Goal: Task Accomplishment & Management: Use online tool/utility

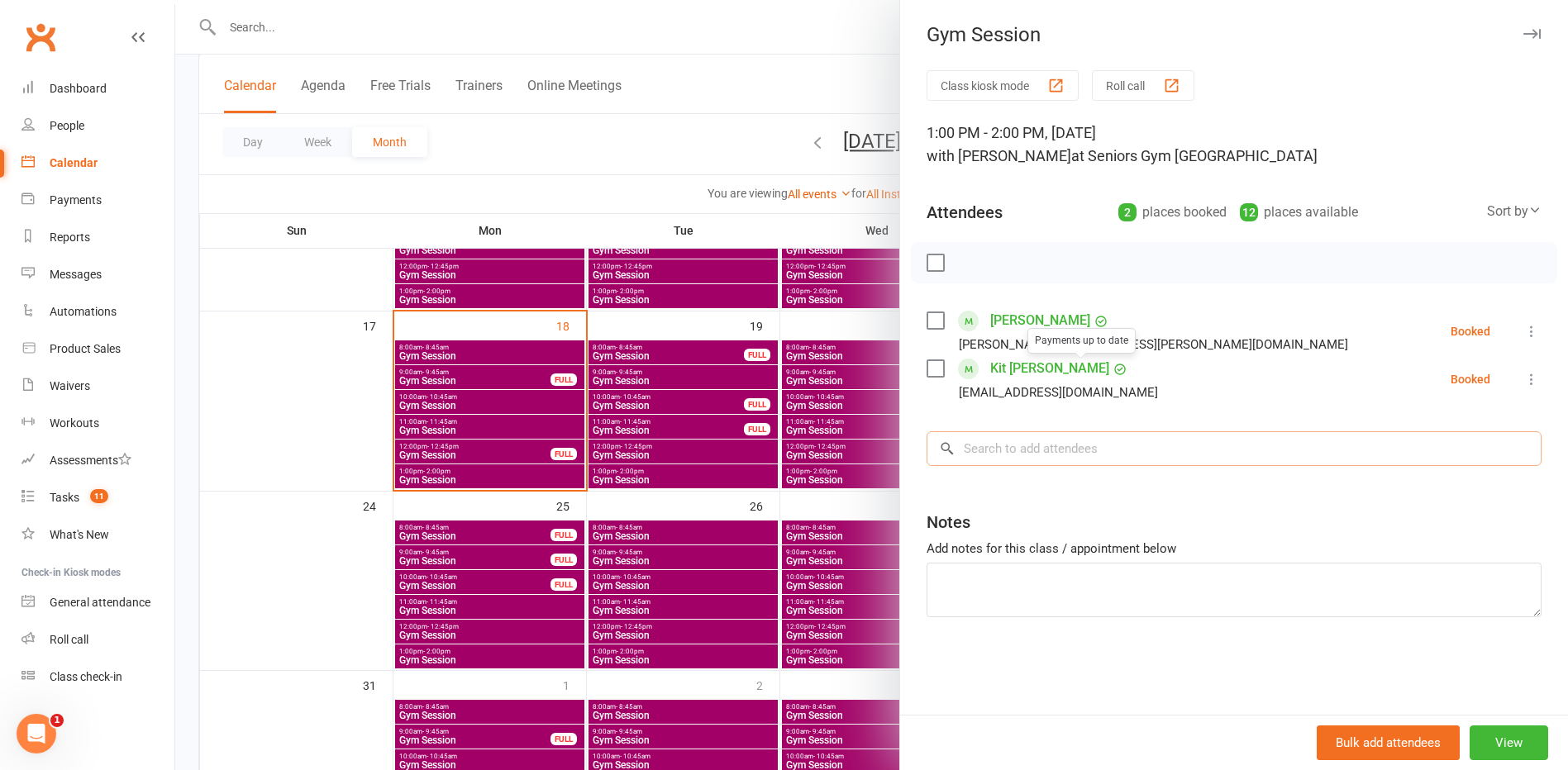
click at [1025, 457] on input "search" at bounding box center [1233, 448] width 615 height 35
type input "Merylin Sleigh"
click at [1051, 497] on div "Merilyn Sleigh mjsleigh@gmail.com" at bounding box center [1233, 484] width 613 height 34
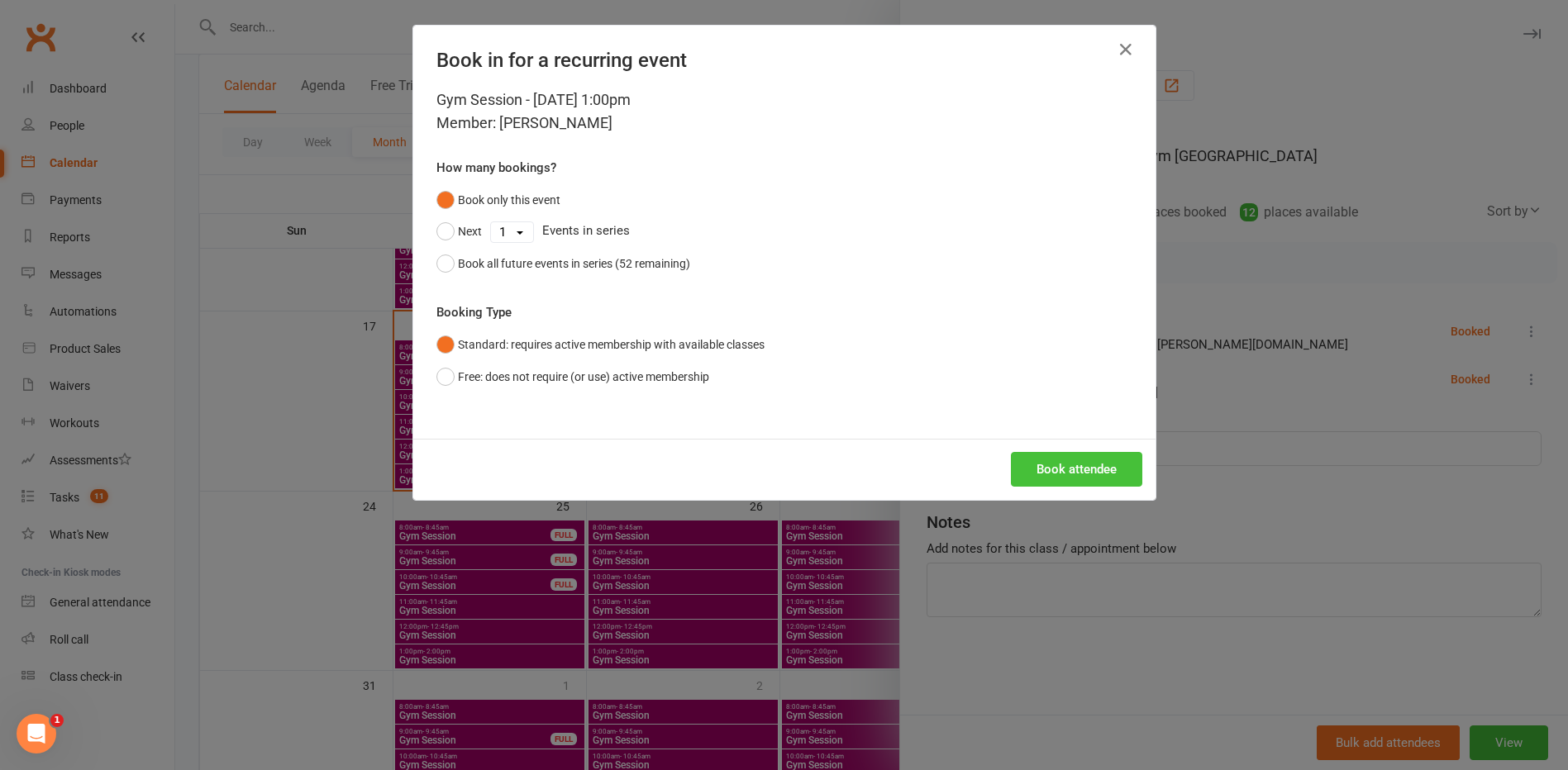
click at [1072, 460] on button "Book attendee" at bounding box center [1076, 469] width 131 height 35
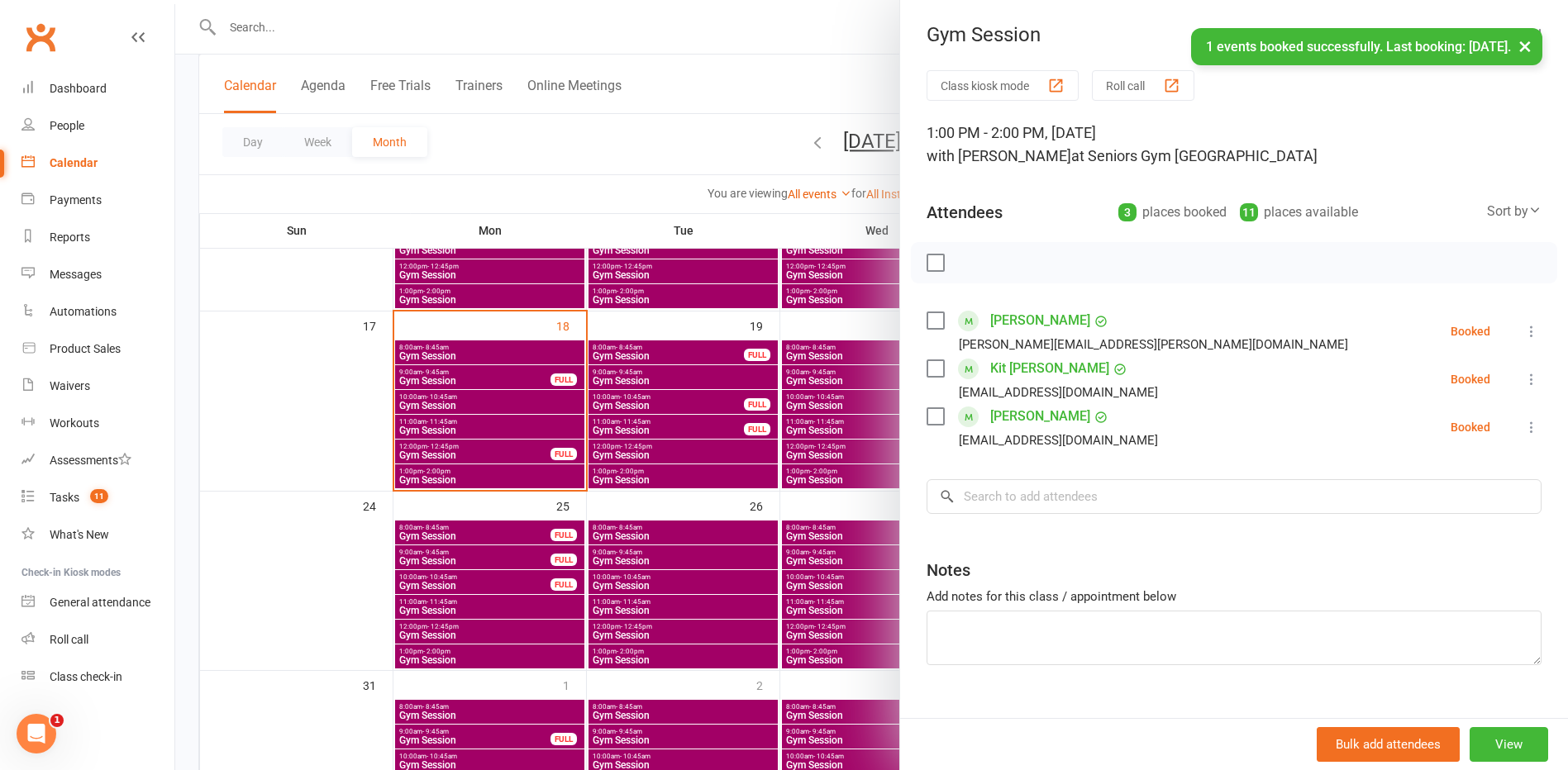
scroll to position [491, 0]
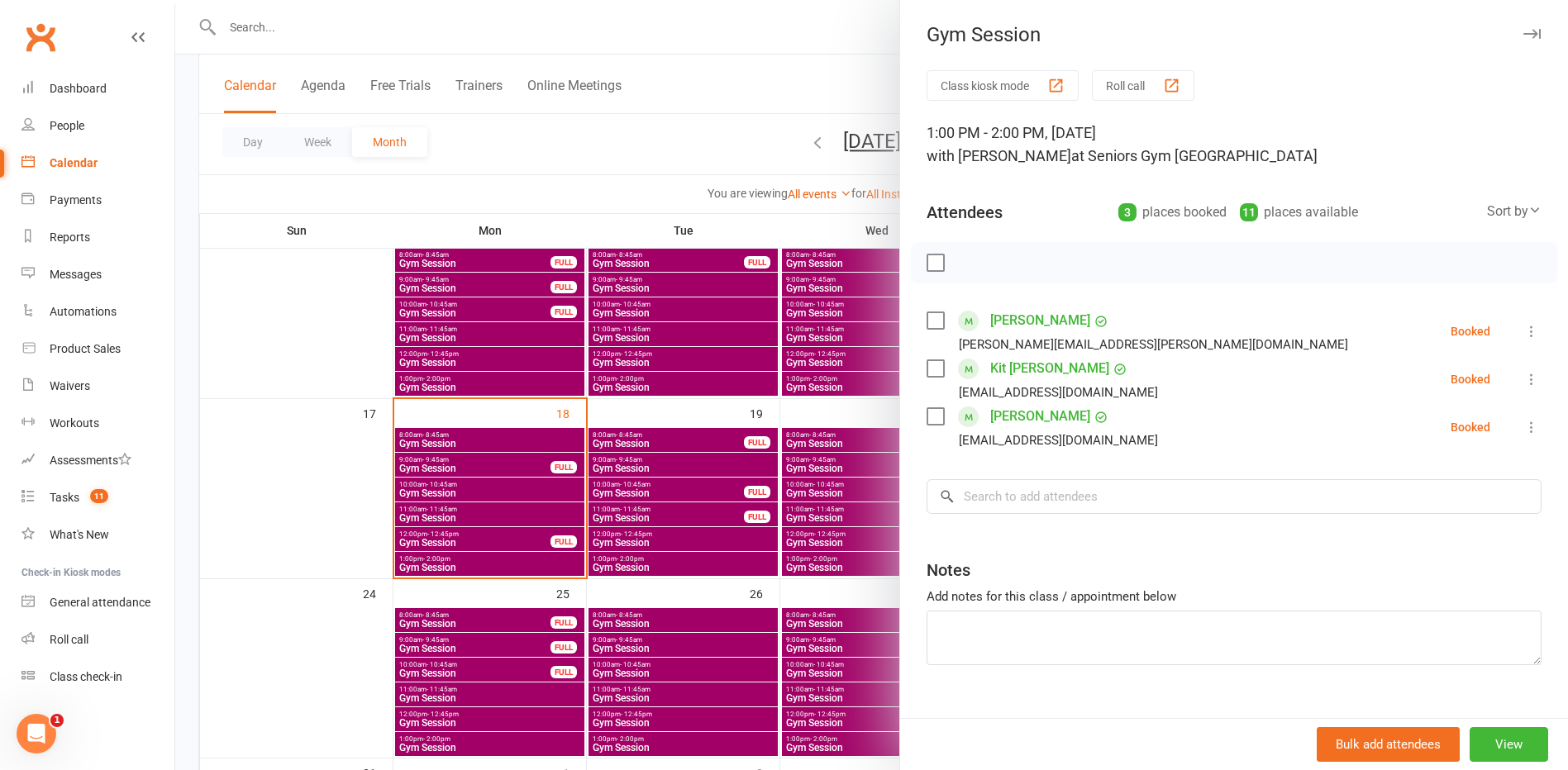
click at [1522, 41] on button "button" at bounding box center [1531, 34] width 20 height 20
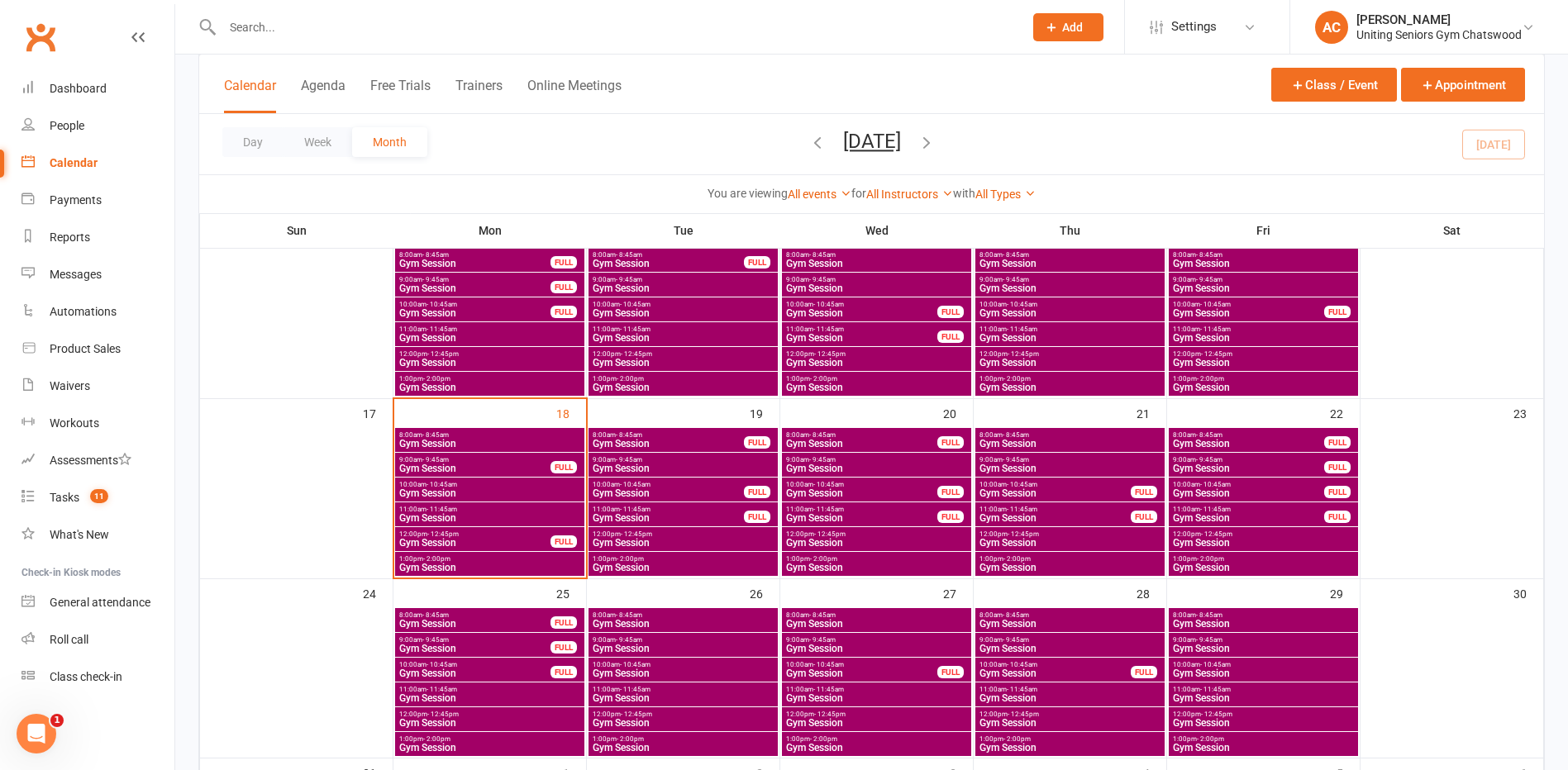
drag, startPoint x: 1498, startPoint y: 23, endPoint x: 1501, endPoint y: 37, distance: 14.3
click at [1497, 24] on div "[PERSON_NAME]" at bounding box center [1439, 20] width 165 height 15
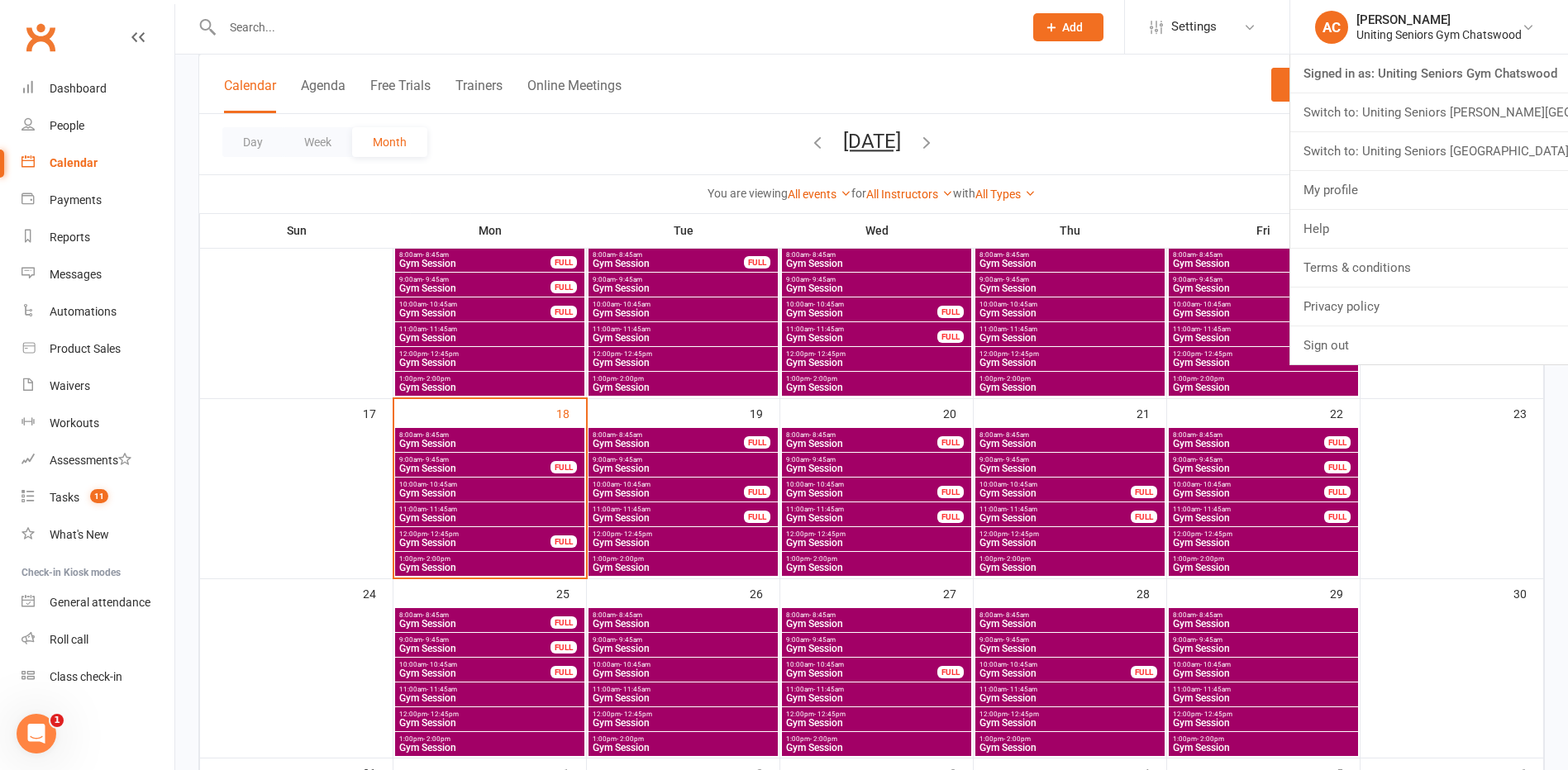
click at [1507, 151] on link "Switch to: Uniting Seniors Gym Westmead" at bounding box center [1429, 151] width 278 height 38
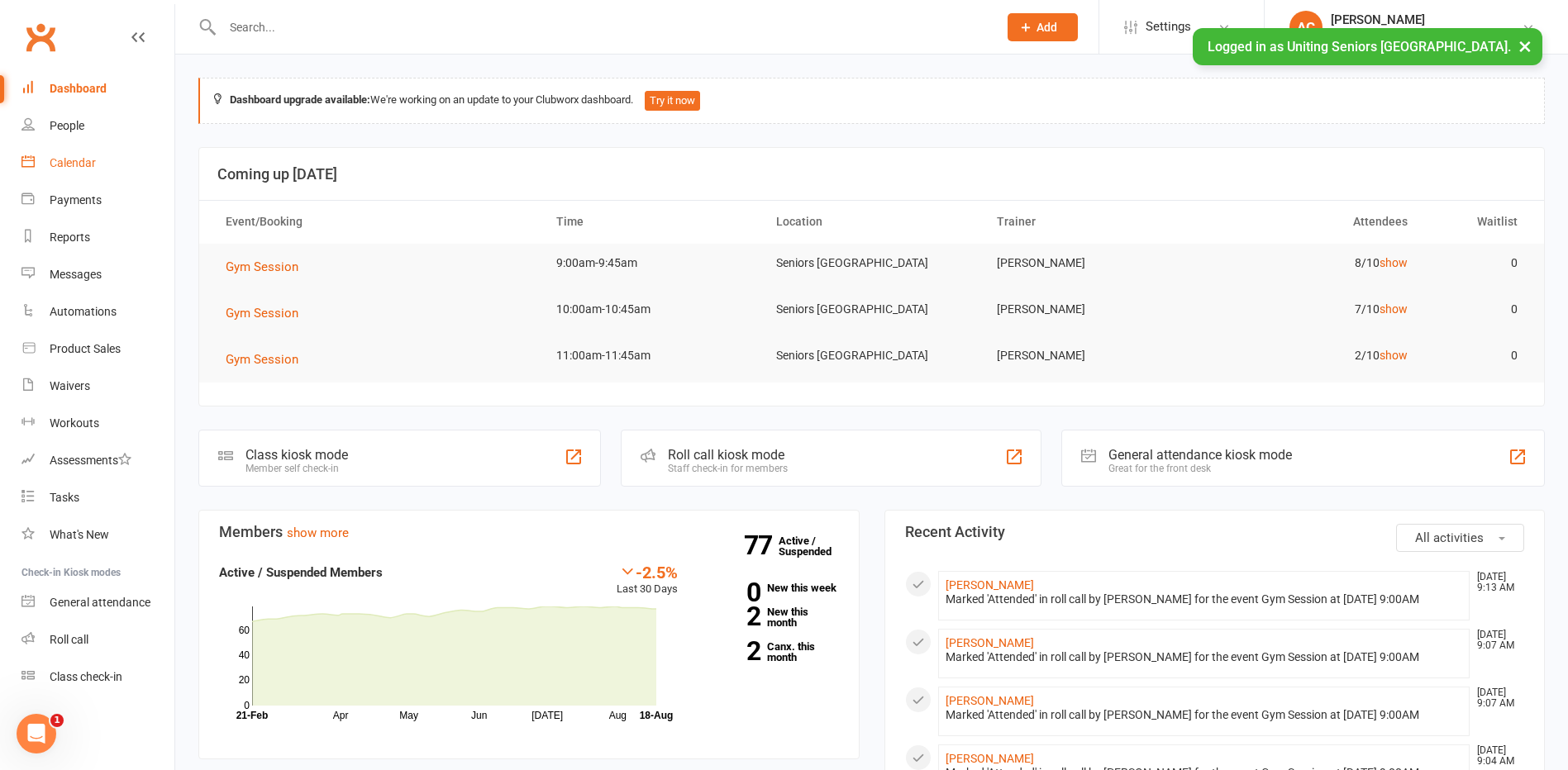
click at [106, 153] on link "Calendar" at bounding box center [97, 163] width 153 height 37
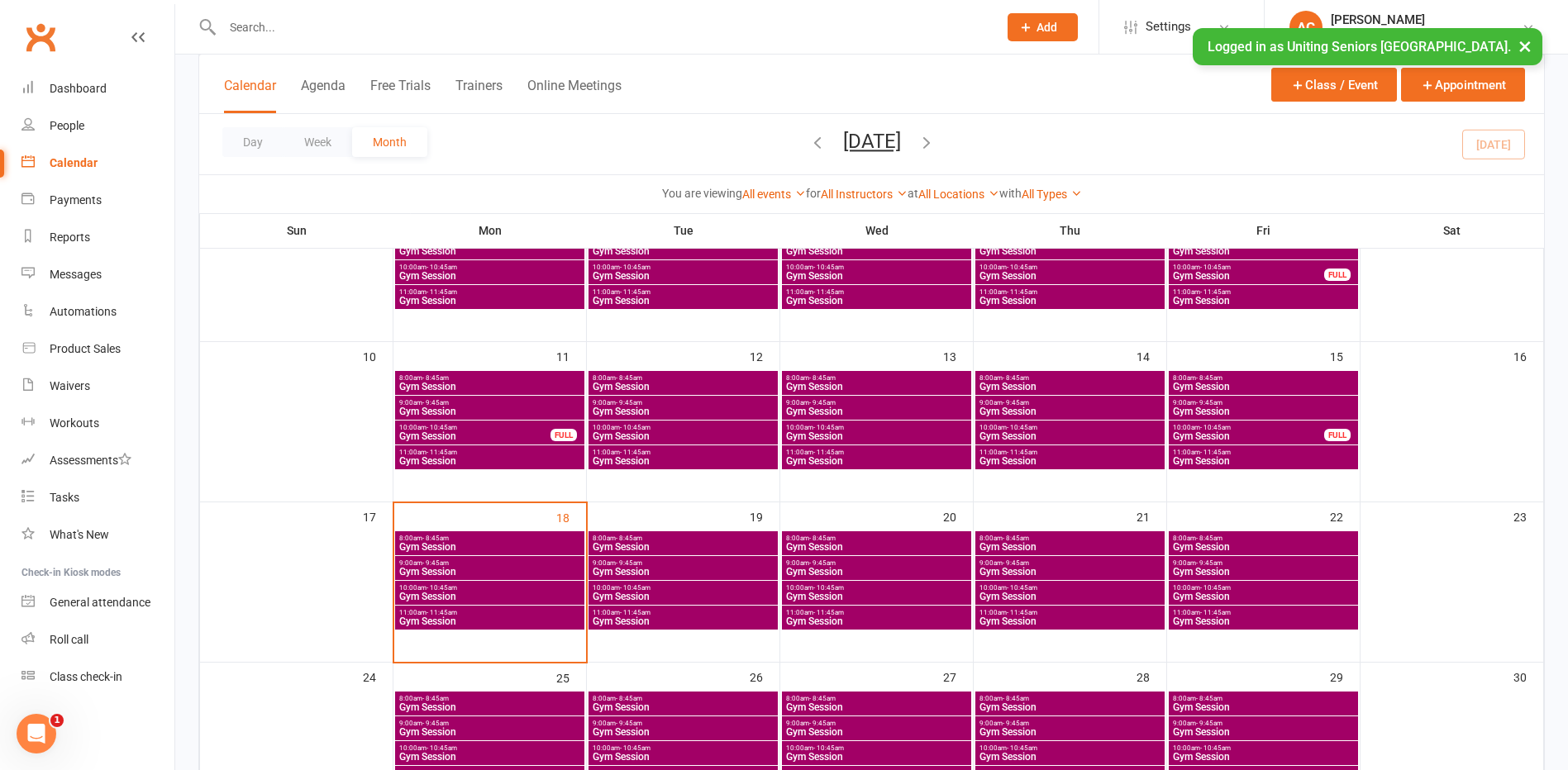
scroll to position [330, 0]
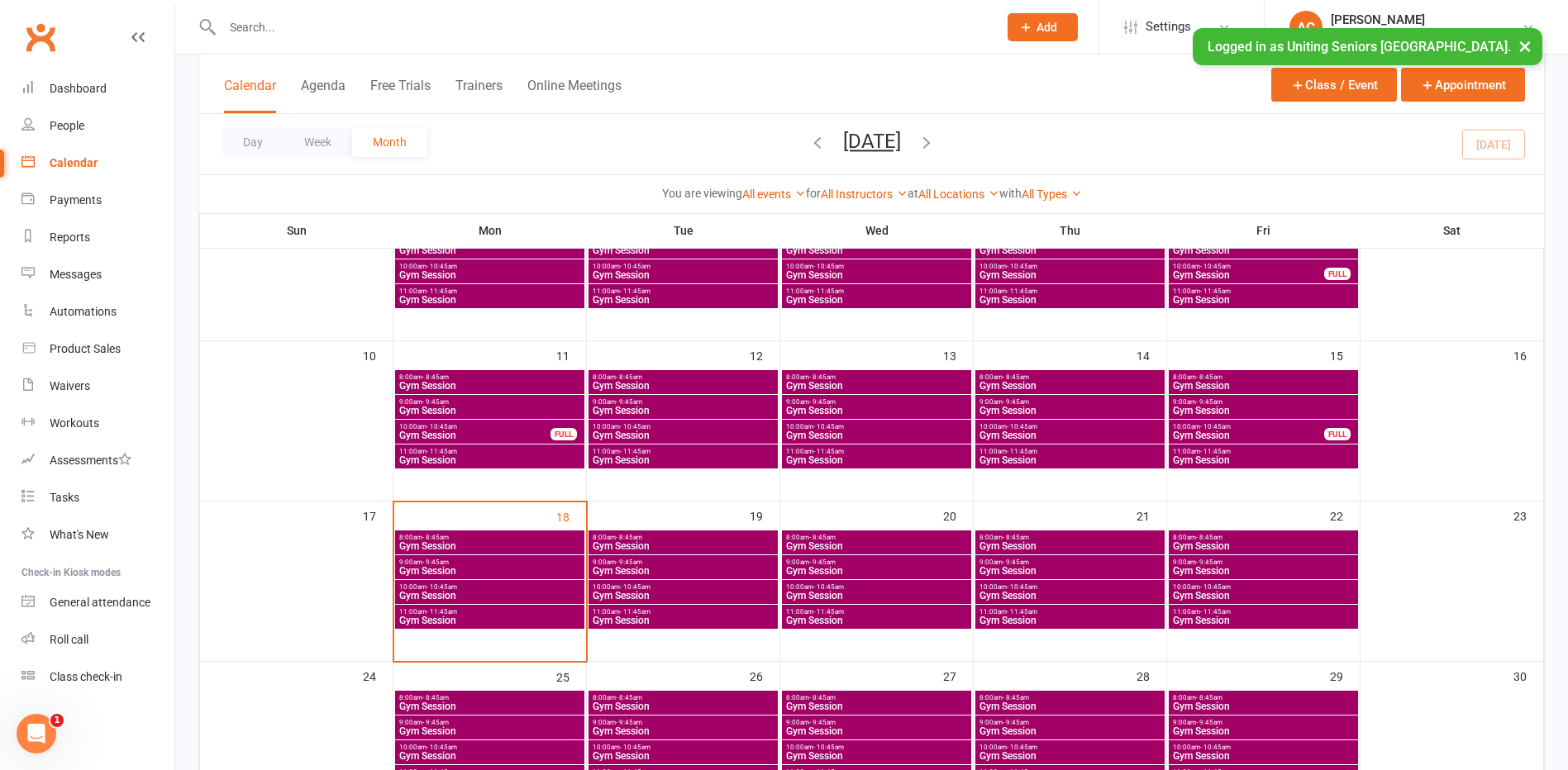
click at [543, 593] on span "Gym Session" at bounding box center [489, 595] width 183 height 10
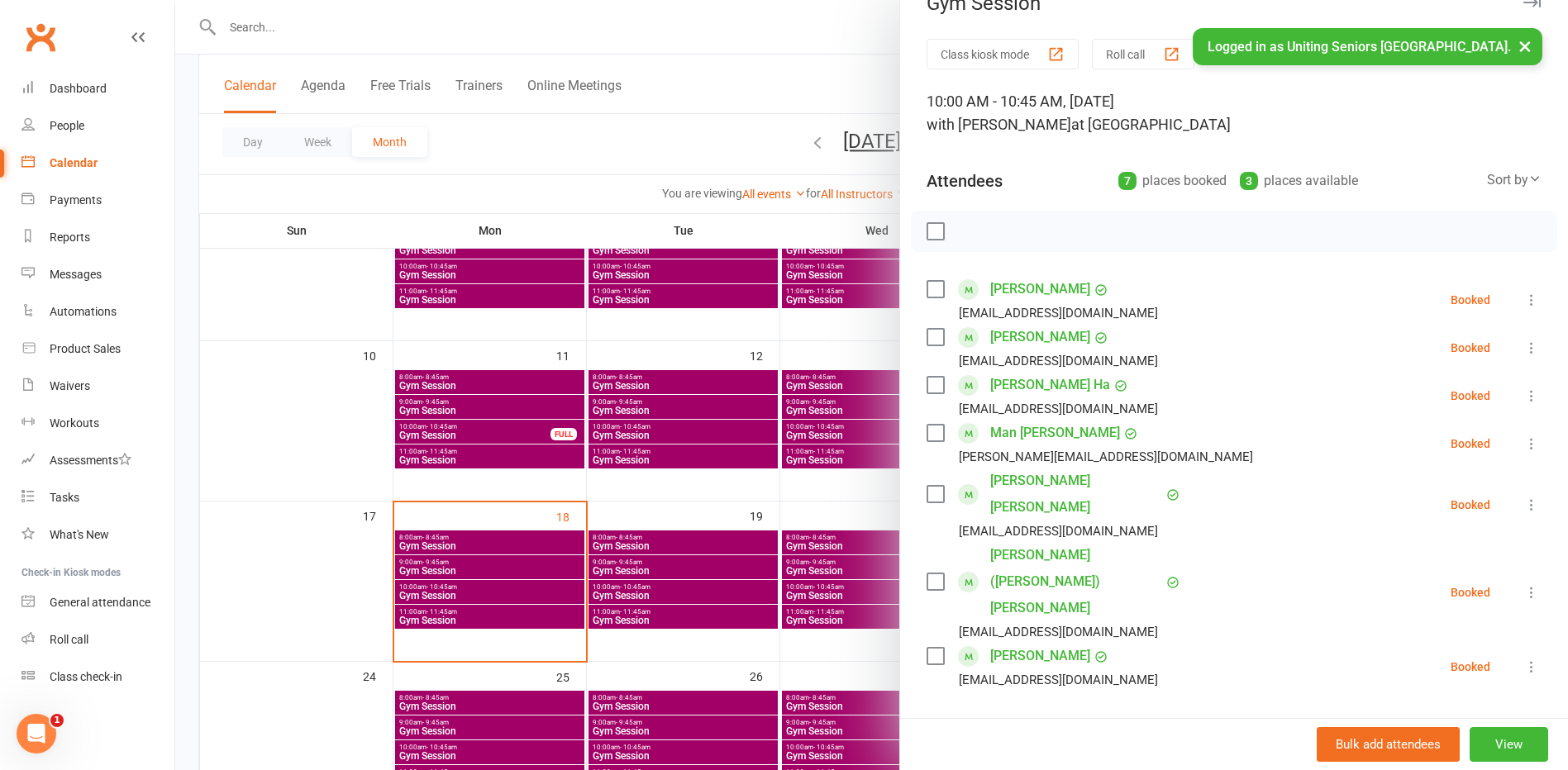
scroll to position [0, 0]
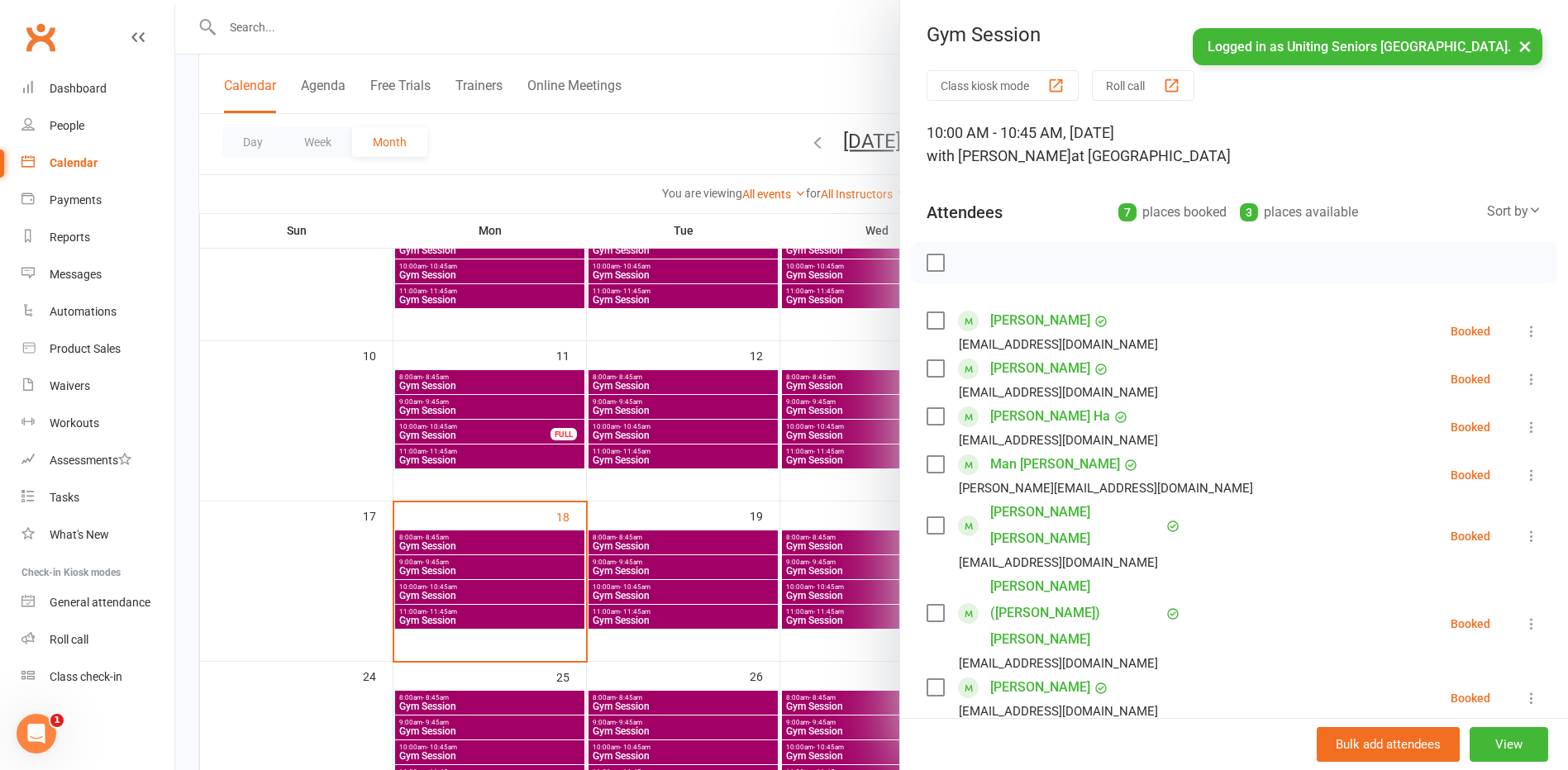
click at [1522, 44] on button "×" at bounding box center [1524, 46] width 29 height 36
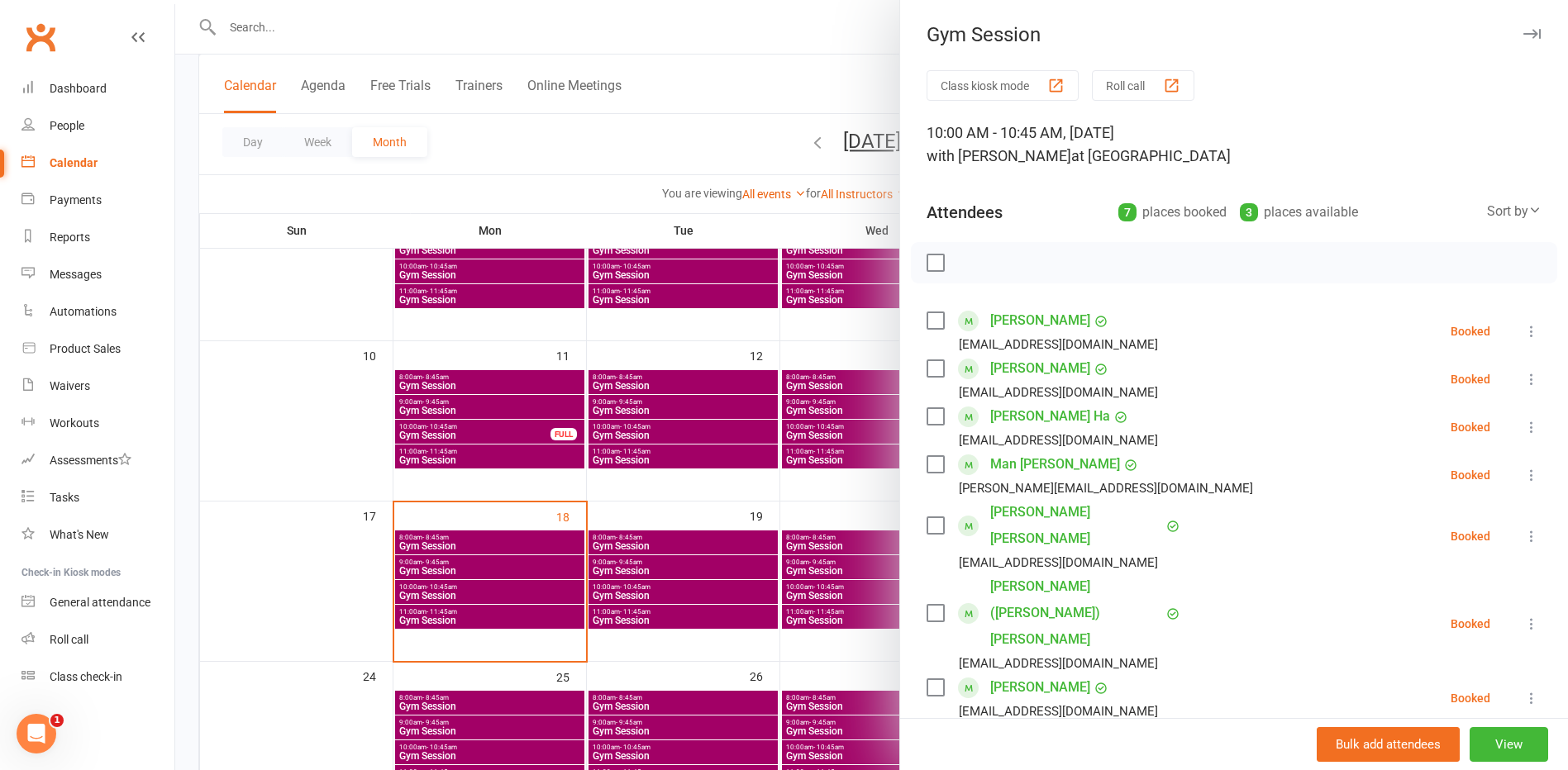
click at [1523, 35] on icon "button" at bounding box center [1531, 33] width 17 height 10
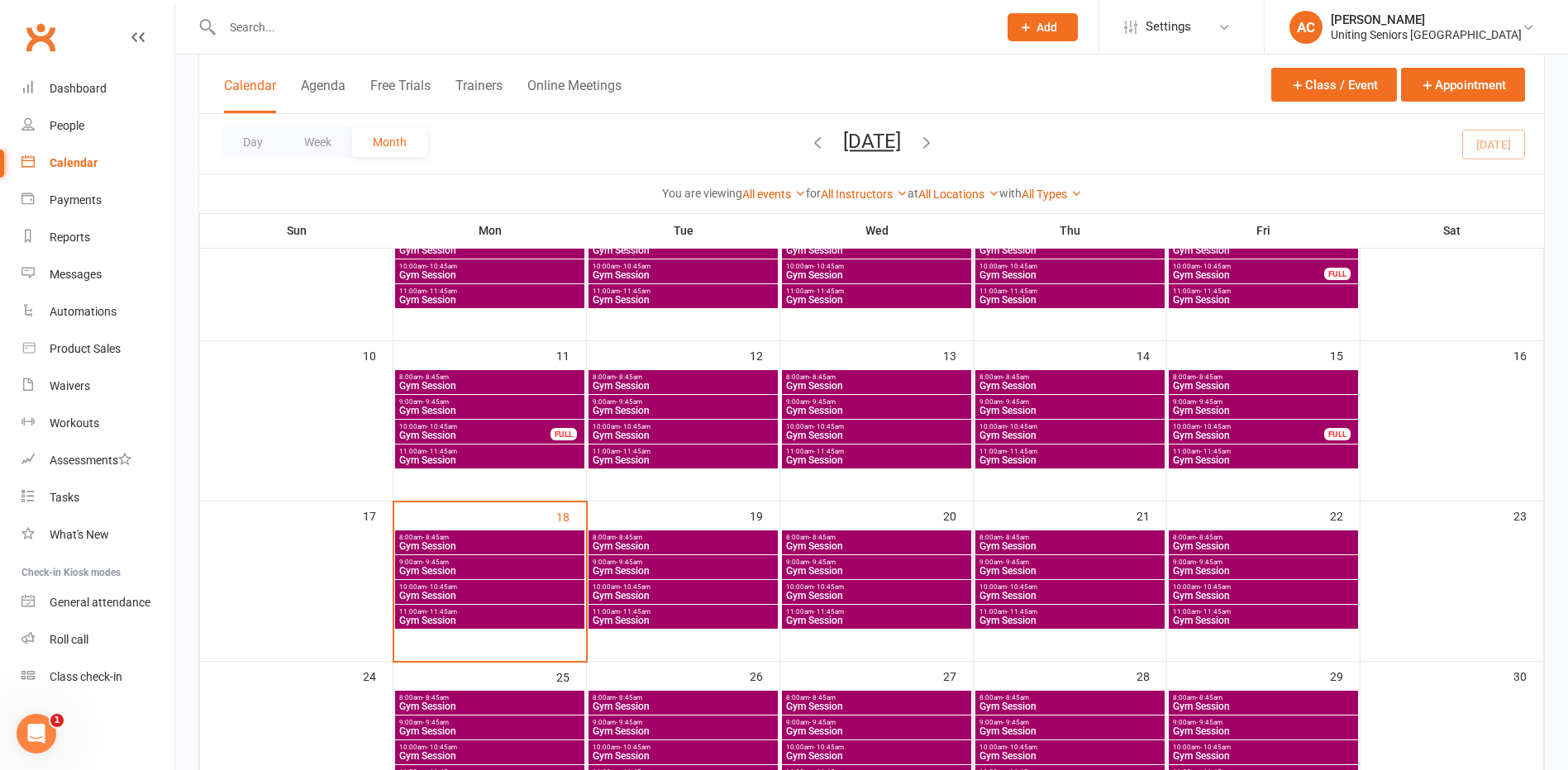
click at [587, 163] on div "Day Week Month [DATE] [DATE] Sun Mon Tue Wed Thu Fri Sat 27 28 29 30 31 01 02 0…" at bounding box center [871, 145] width 1345 height 61
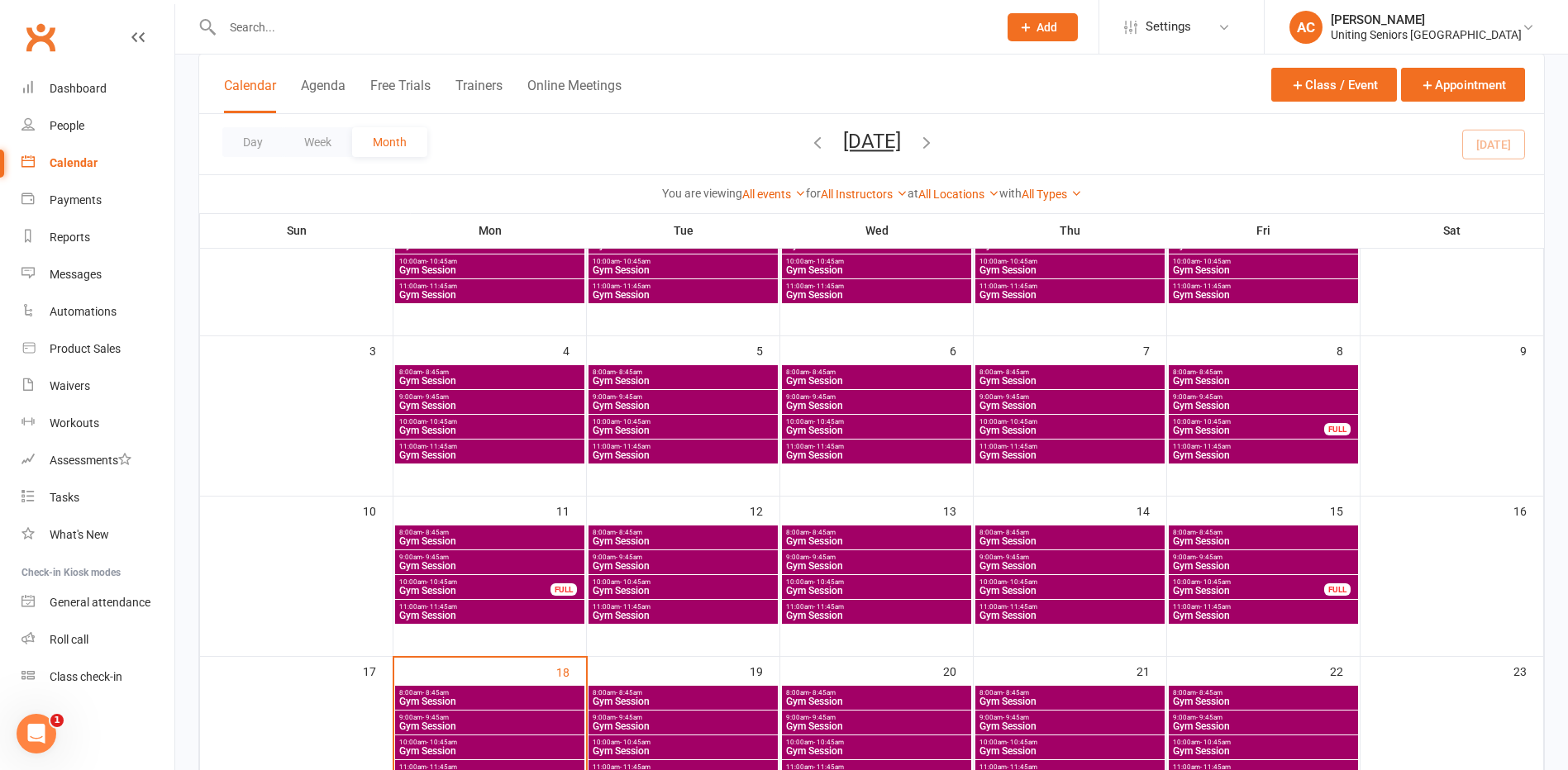
scroll to position [413, 0]
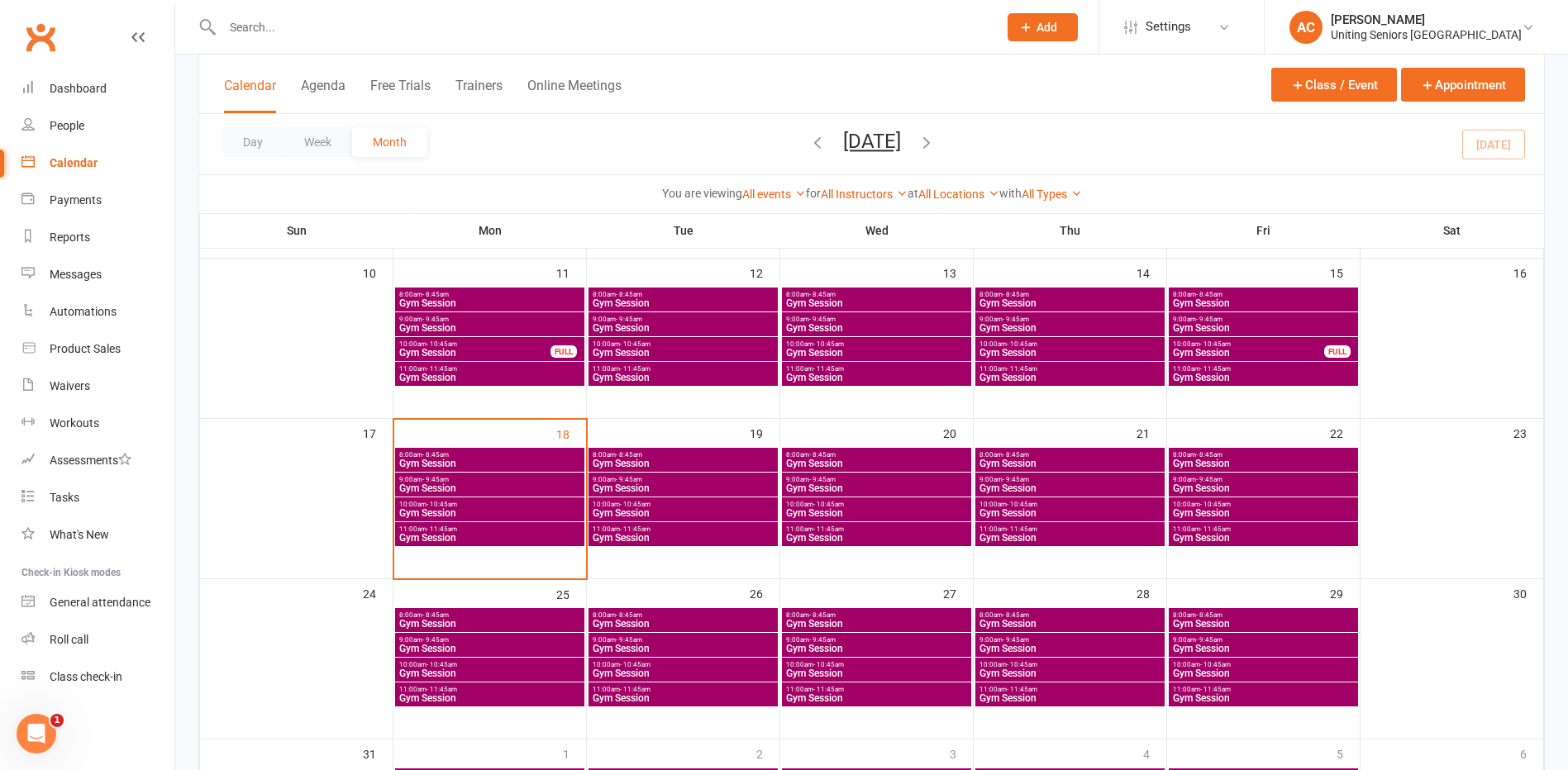
click at [460, 514] on span "Gym Session" at bounding box center [489, 513] width 183 height 10
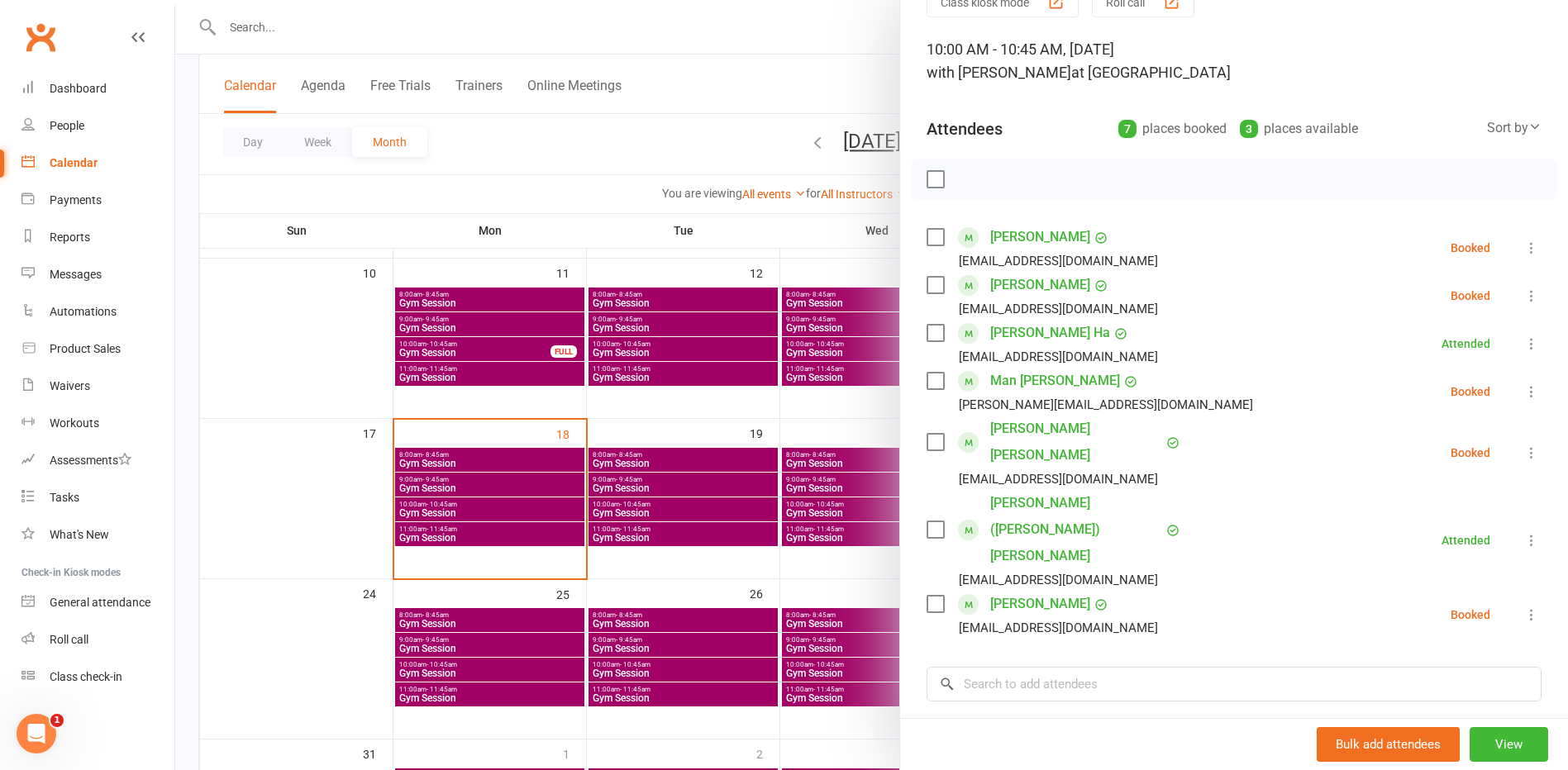
scroll to position [83, 0]
